Goal: Information Seeking & Learning: Learn about a topic

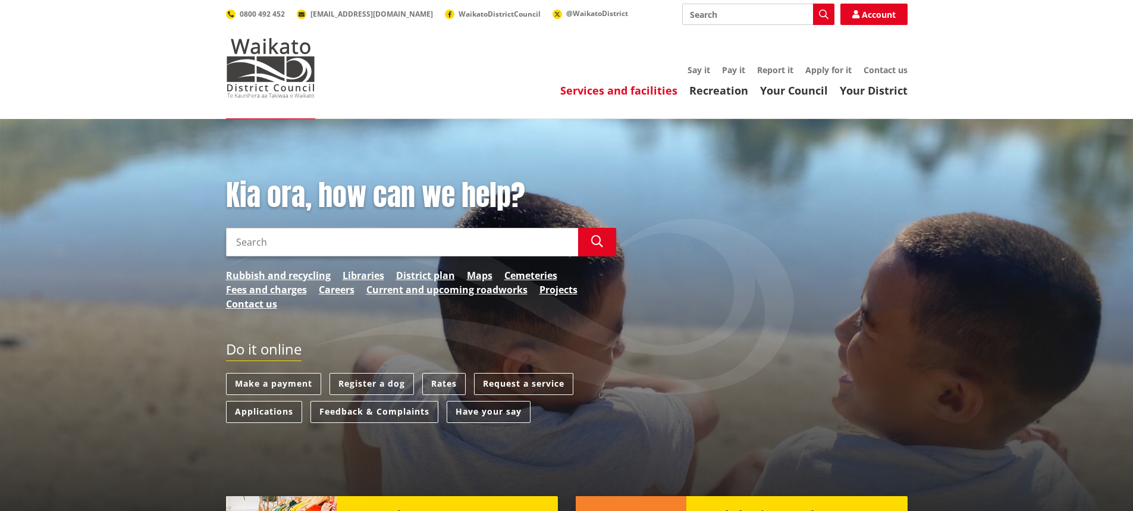
click at [608, 89] on link "Services and facilities" at bounding box center [618, 90] width 117 height 14
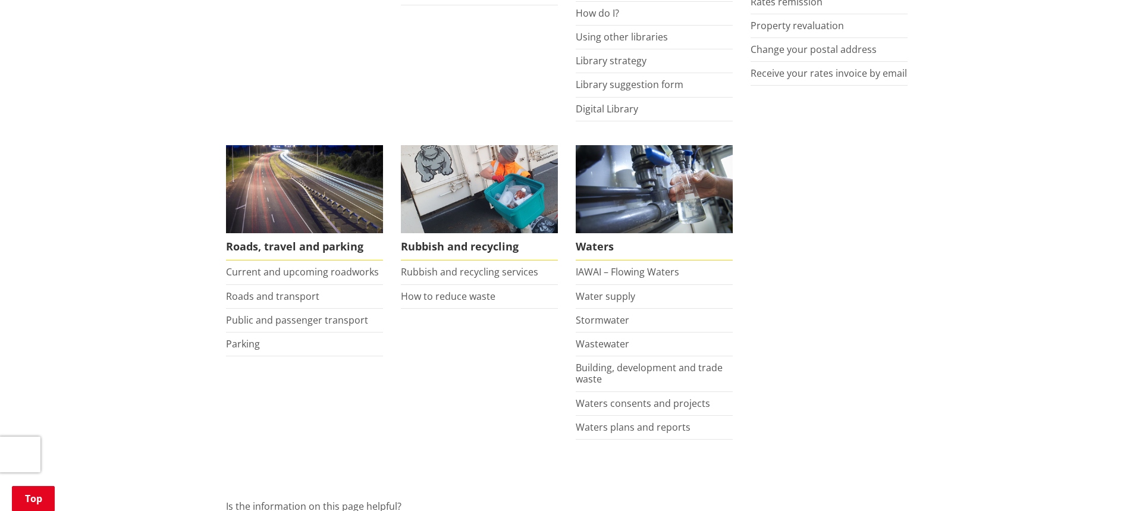
scroll to position [773, 0]
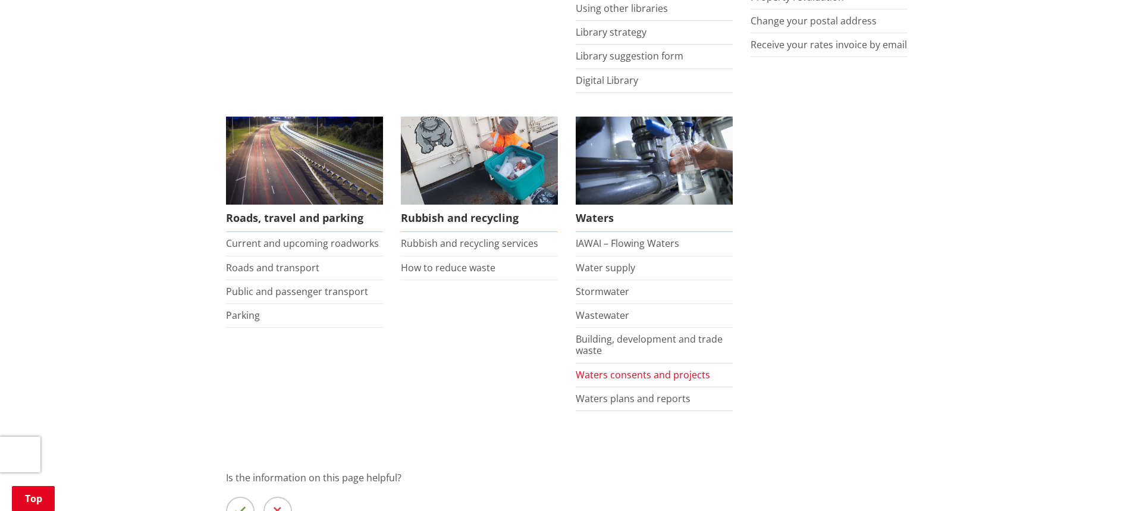
click at [662, 372] on link "Waters consents and projects" at bounding box center [643, 374] width 134 height 13
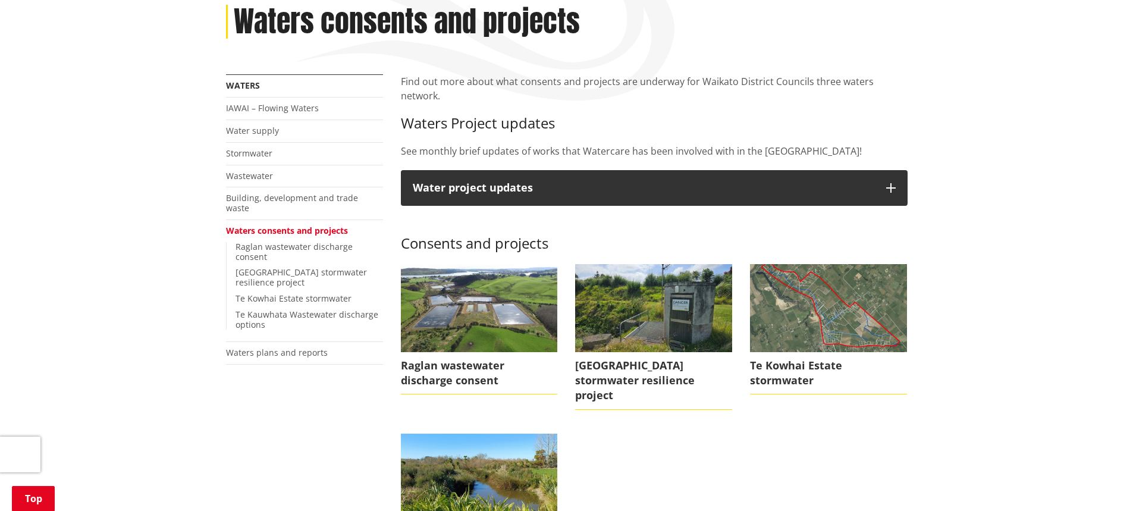
scroll to position [178, 0]
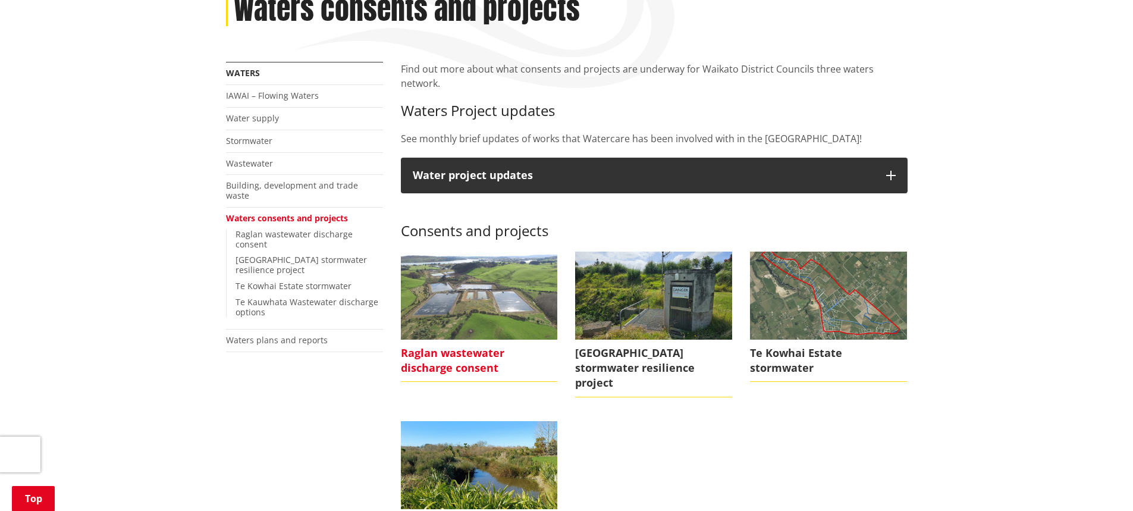
click at [494, 340] on span "Raglan wastewater discharge consent" at bounding box center [479, 361] width 157 height 42
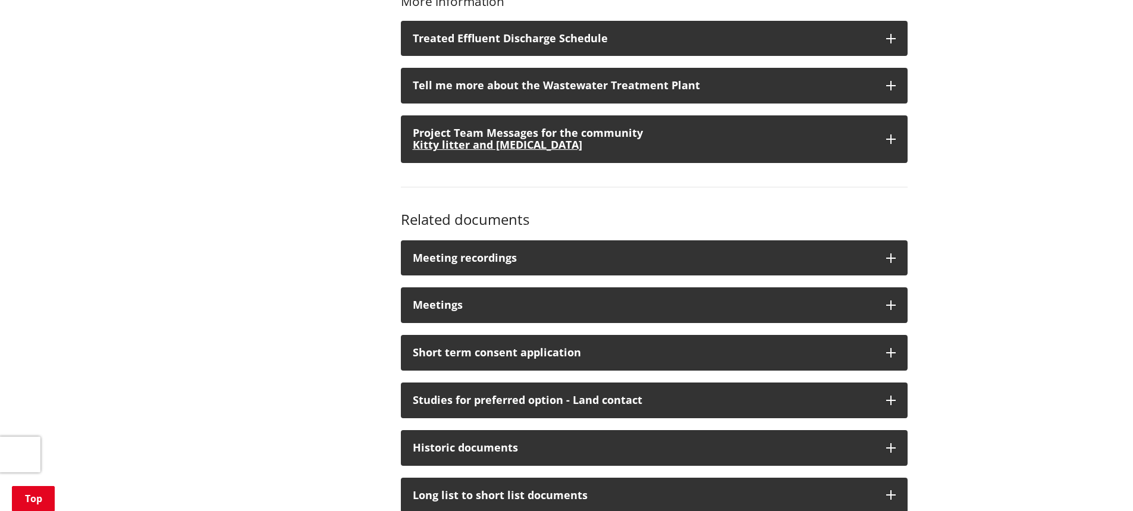
scroll to position [951, 0]
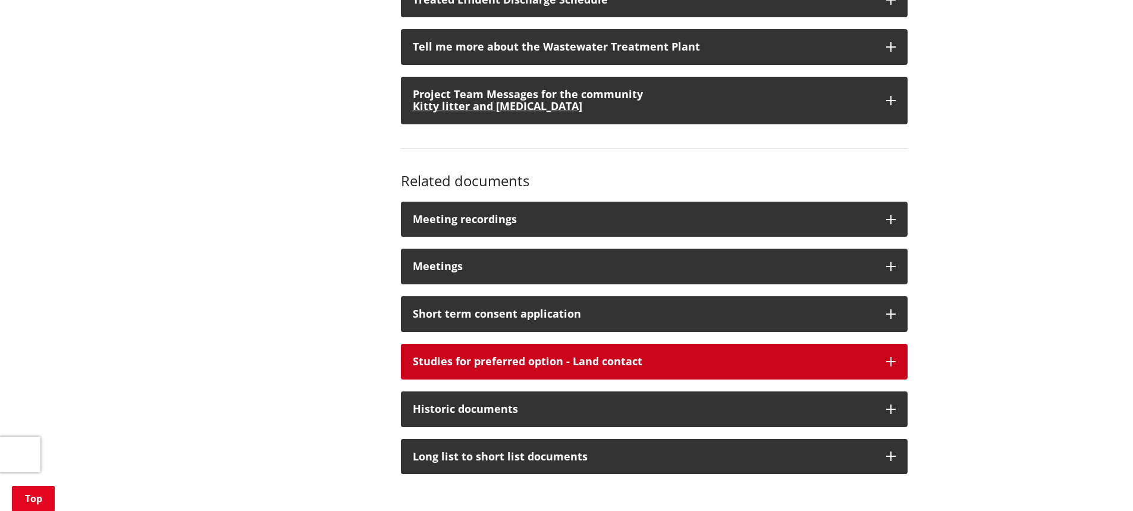
click at [488, 351] on button "Studies for preferred option - Land contact" at bounding box center [654, 362] width 507 height 36
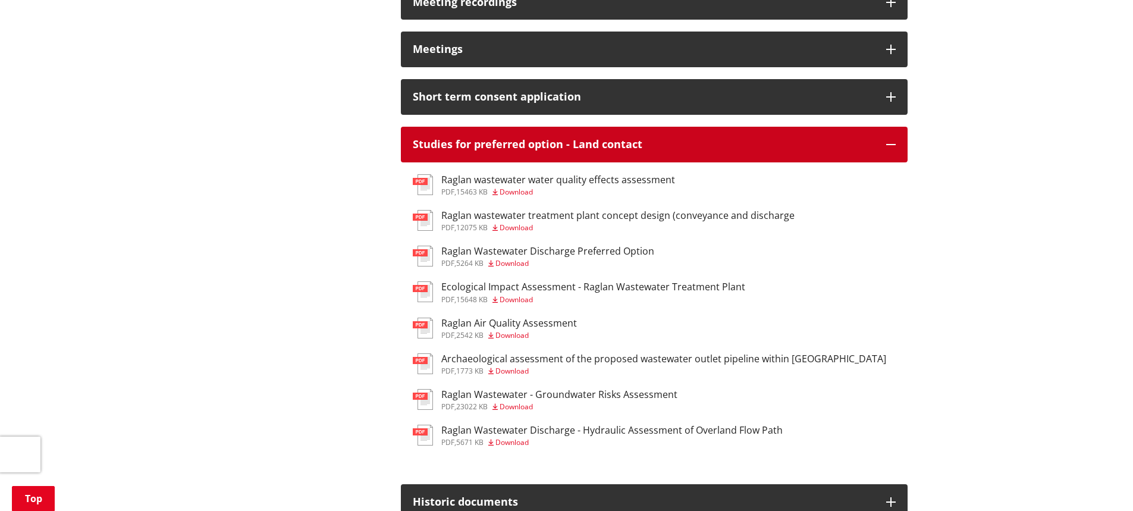
scroll to position [1130, 0]
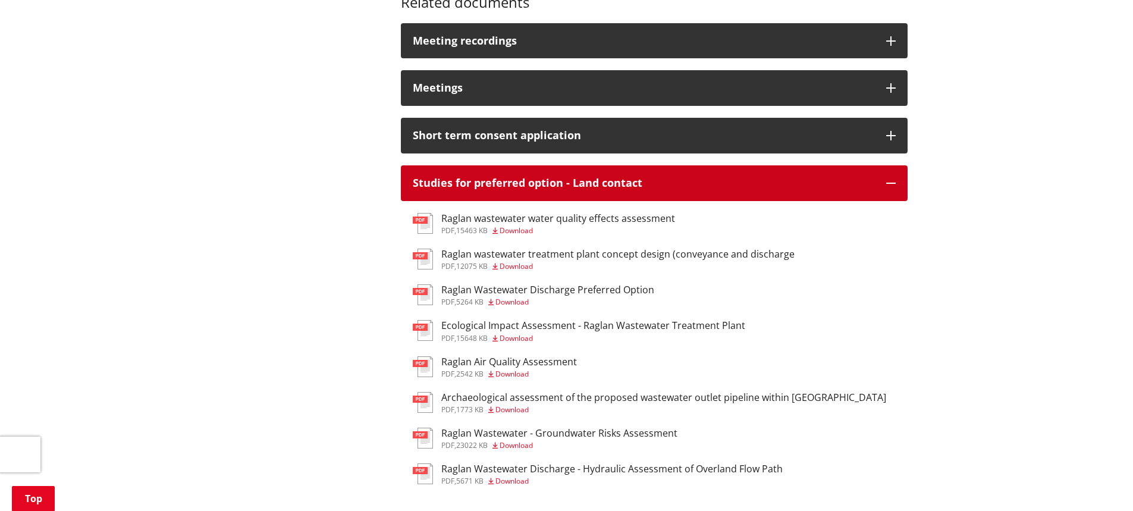
click at [496, 177] on div "Studies for preferred option - Land contact" at bounding box center [643, 183] width 461 height 12
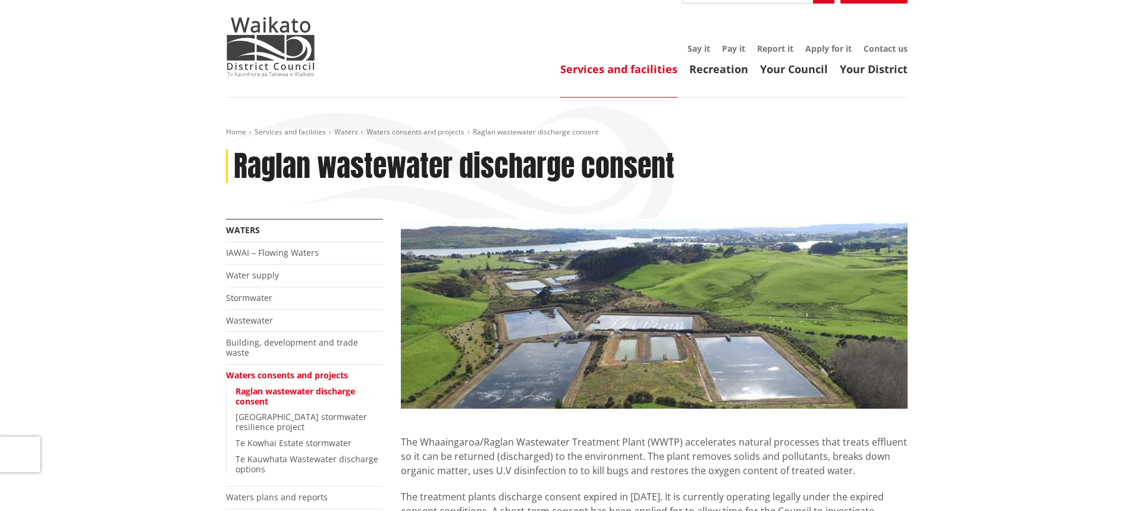
scroll to position [0, 0]
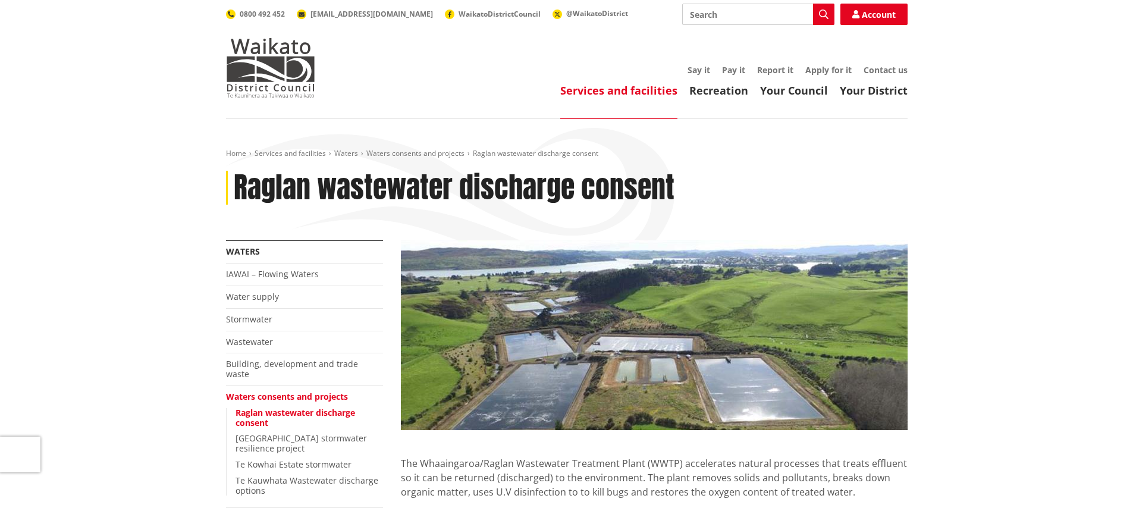
click at [276, 386] on li "Waters consents and projects Raglan wastewater discharge consent Port Waikato s…" at bounding box center [304, 447] width 157 height 122
click at [278, 391] on link "Waters consents and projects" at bounding box center [287, 396] width 122 height 11
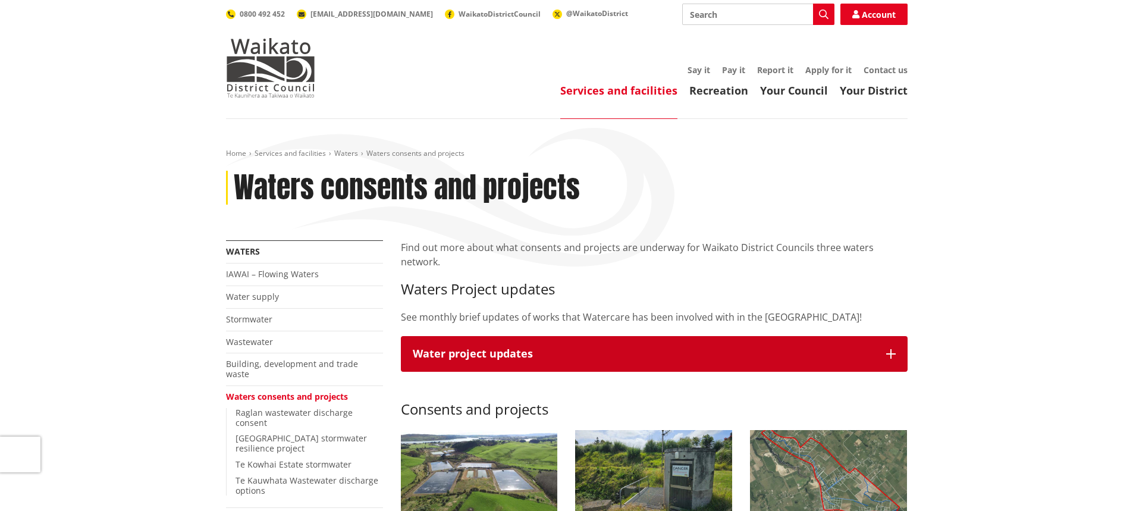
click at [443, 336] on button "Water project updates" at bounding box center [654, 354] width 507 height 36
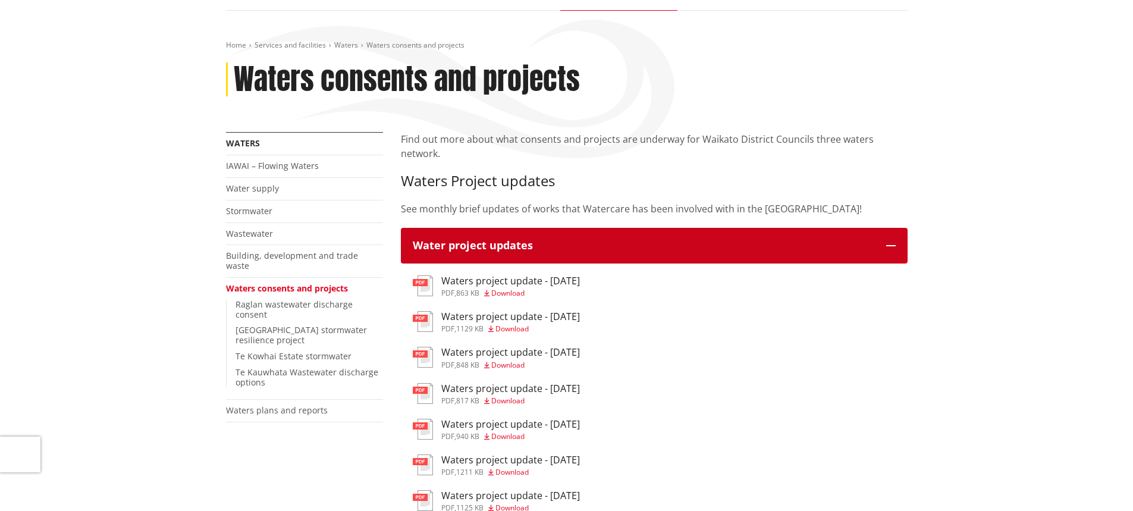
scroll to position [119, 0]
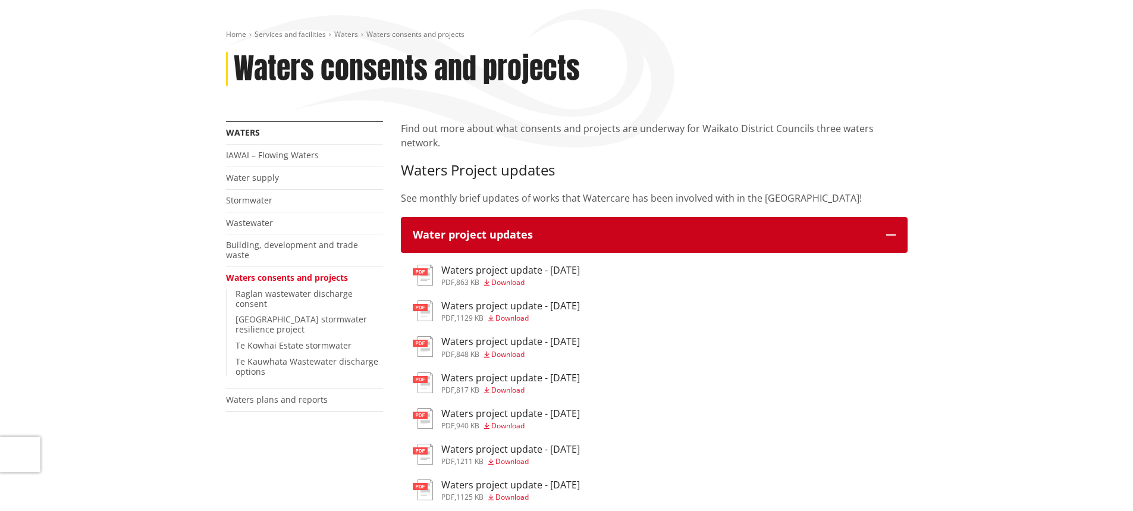
click at [494, 229] on div "Water project updates" at bounding box center [643, 235] width 461 height 12
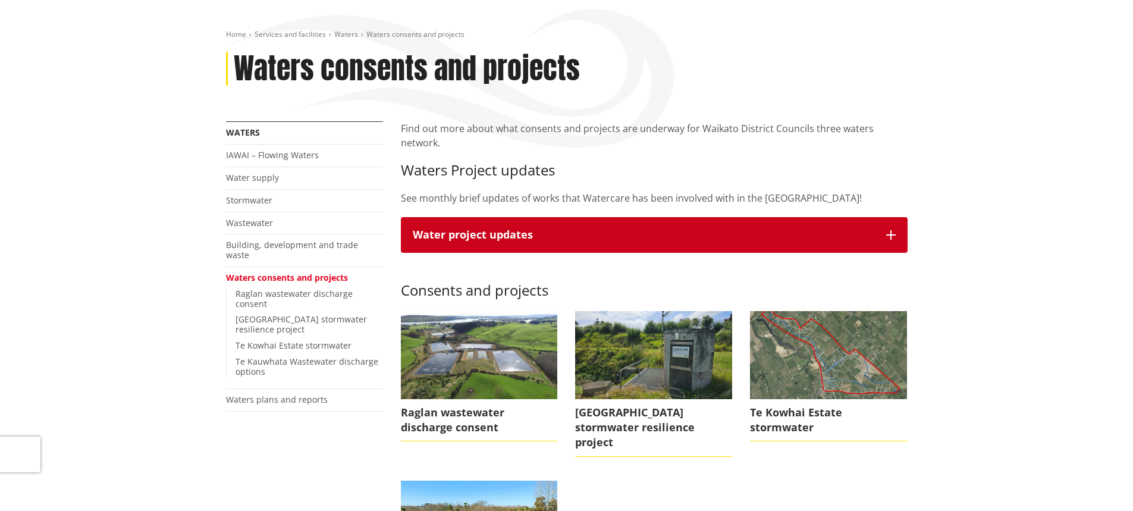
scroll to position [0, 0]
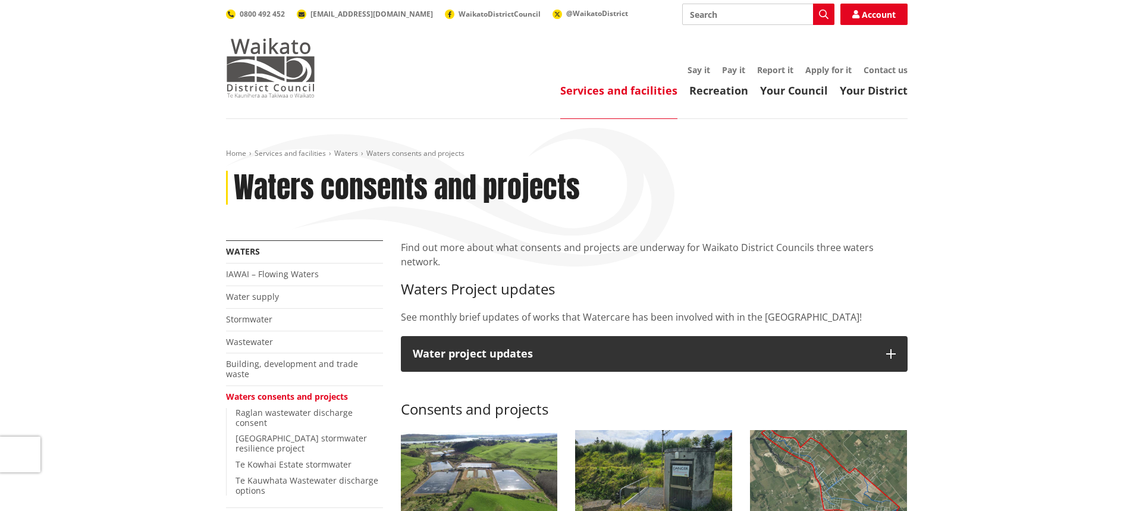
click at [262, 58] on img at bounding box center [270, 67] width 89 height 59
